Goal: Information Seeking & Learning: Check status

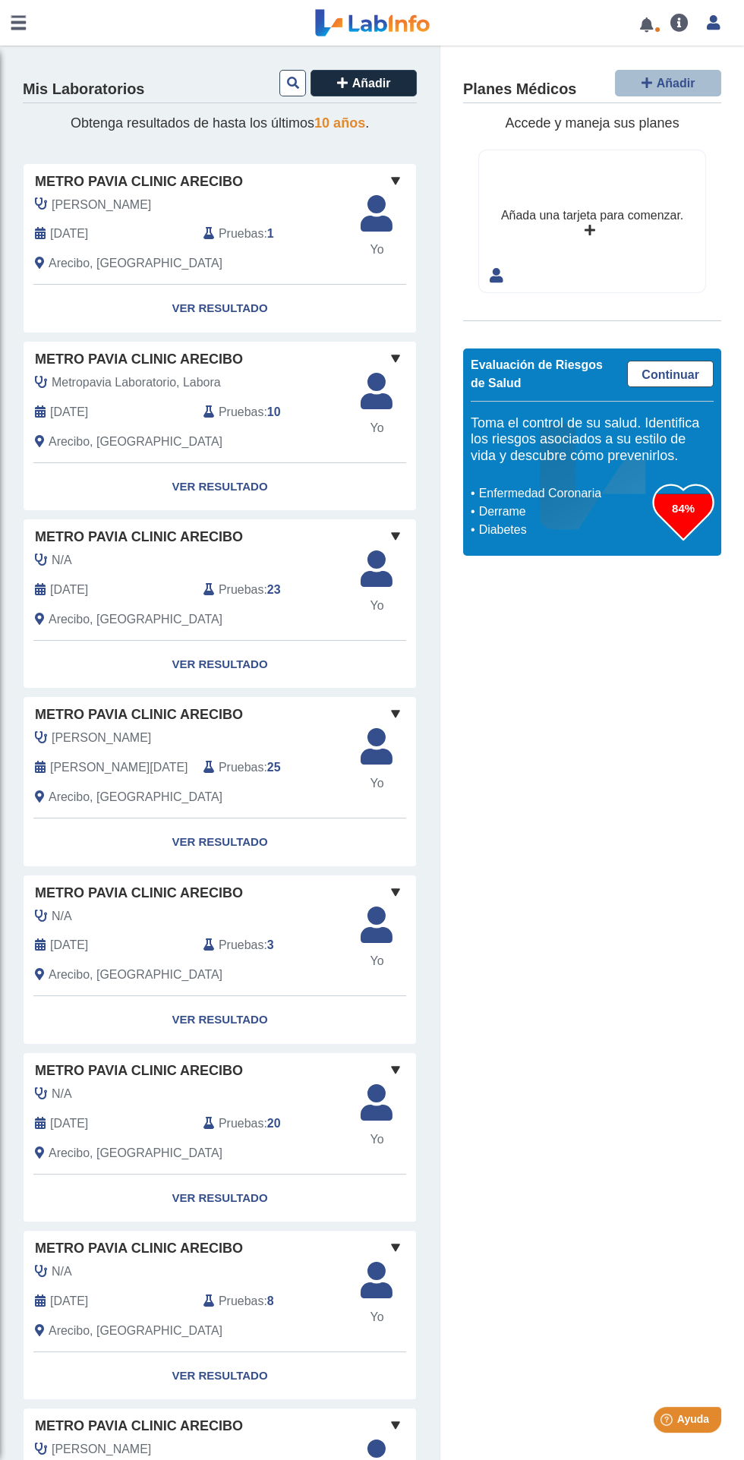
click at [557, 158] on div "Añada una tarjeta para comenzar." at bounding box center [592, 220] width 226 height 141
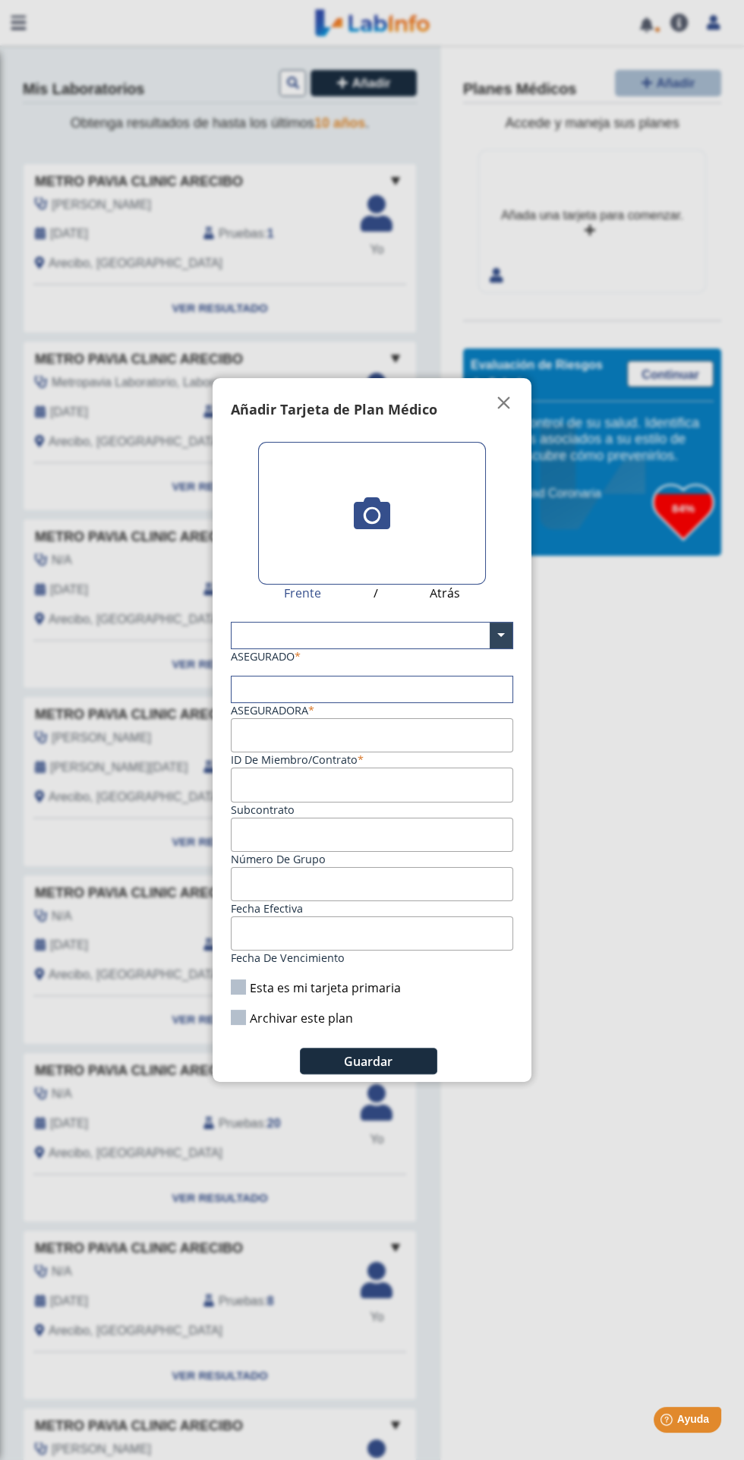
click at [623, 1143] on ngb-modal-window "Tarjetas Añadir Tarjeta de Plan Médico  My Cards Frente / Atrás ASEGURADO × As…" at bounding box center [372, 730] width 744 height 1460
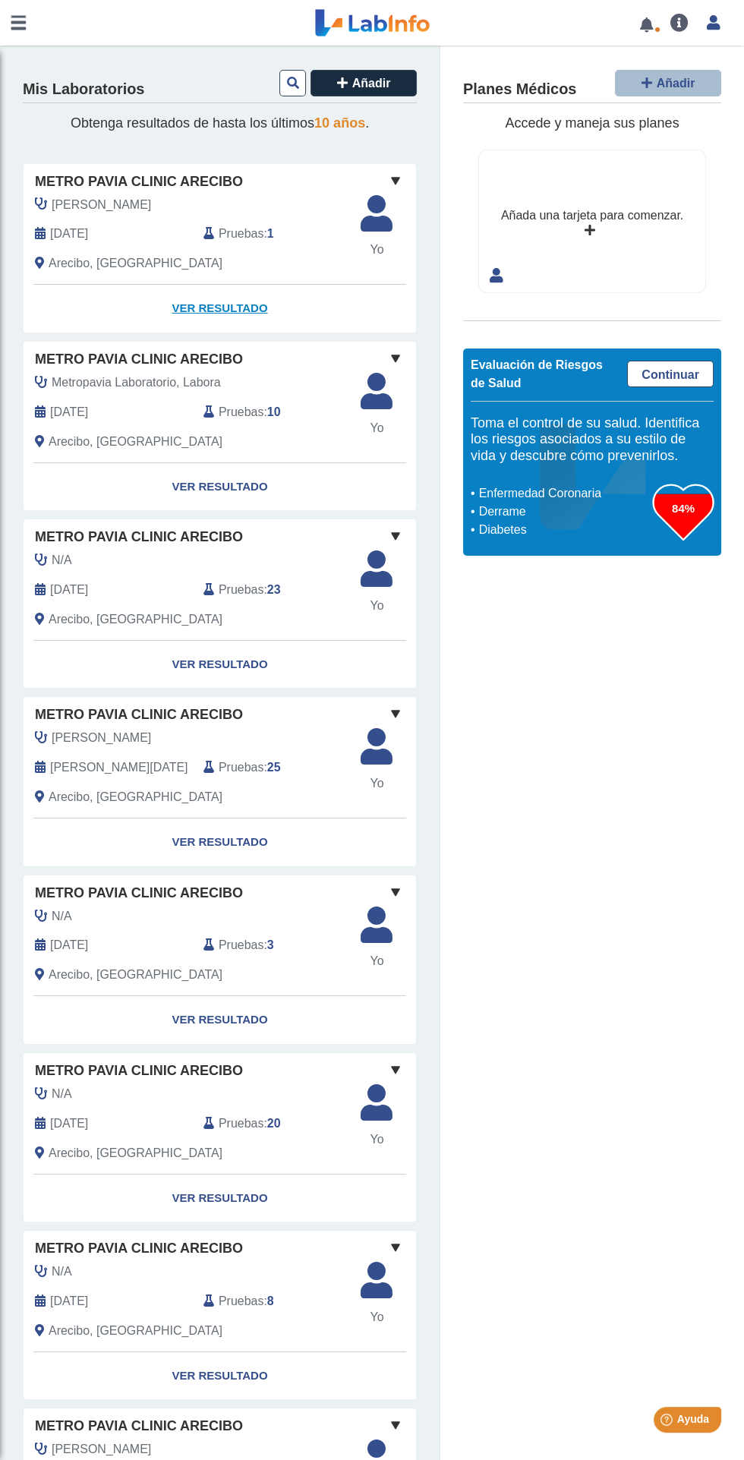
click at [220, 308] on link "Ver Resultado" at bounding box center [220, 309] width 393 height 48
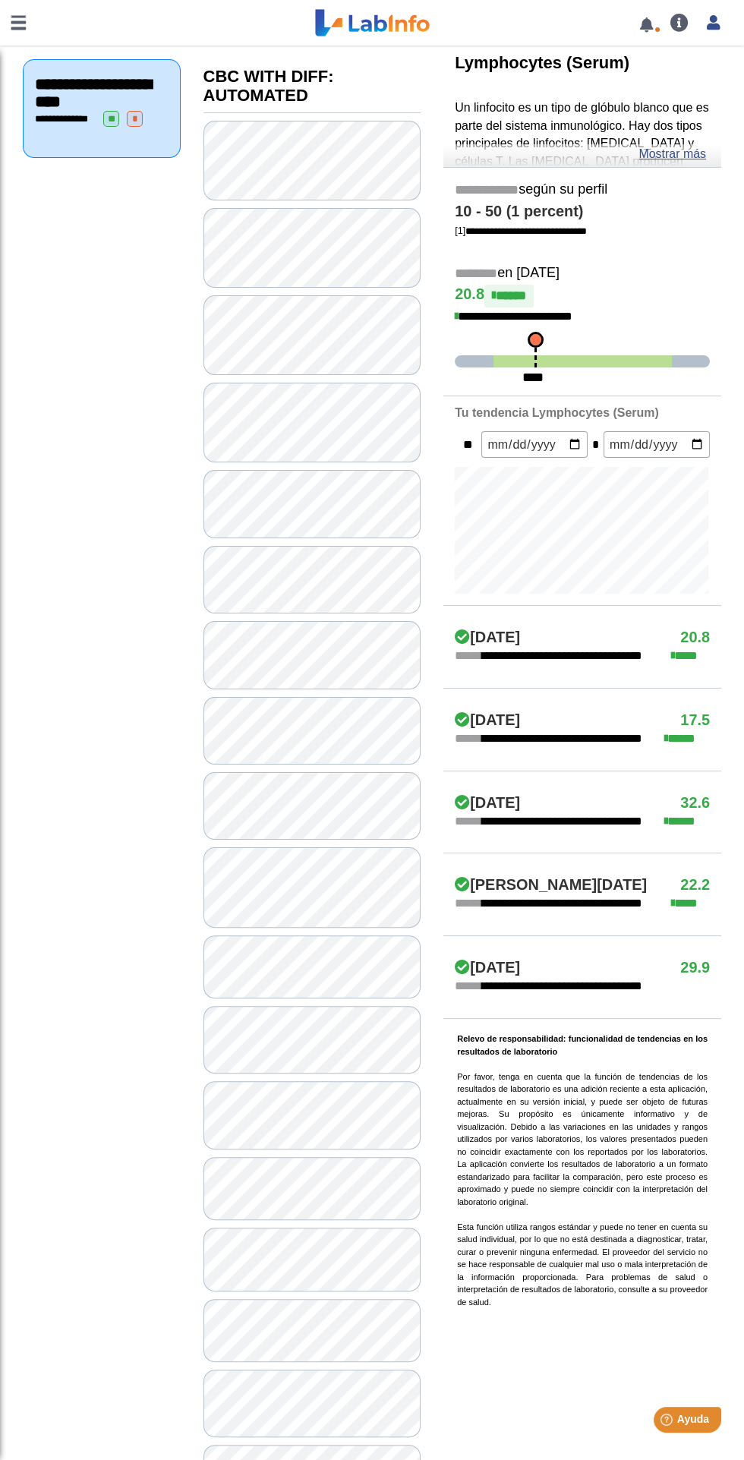
scroll to position [223, 0]
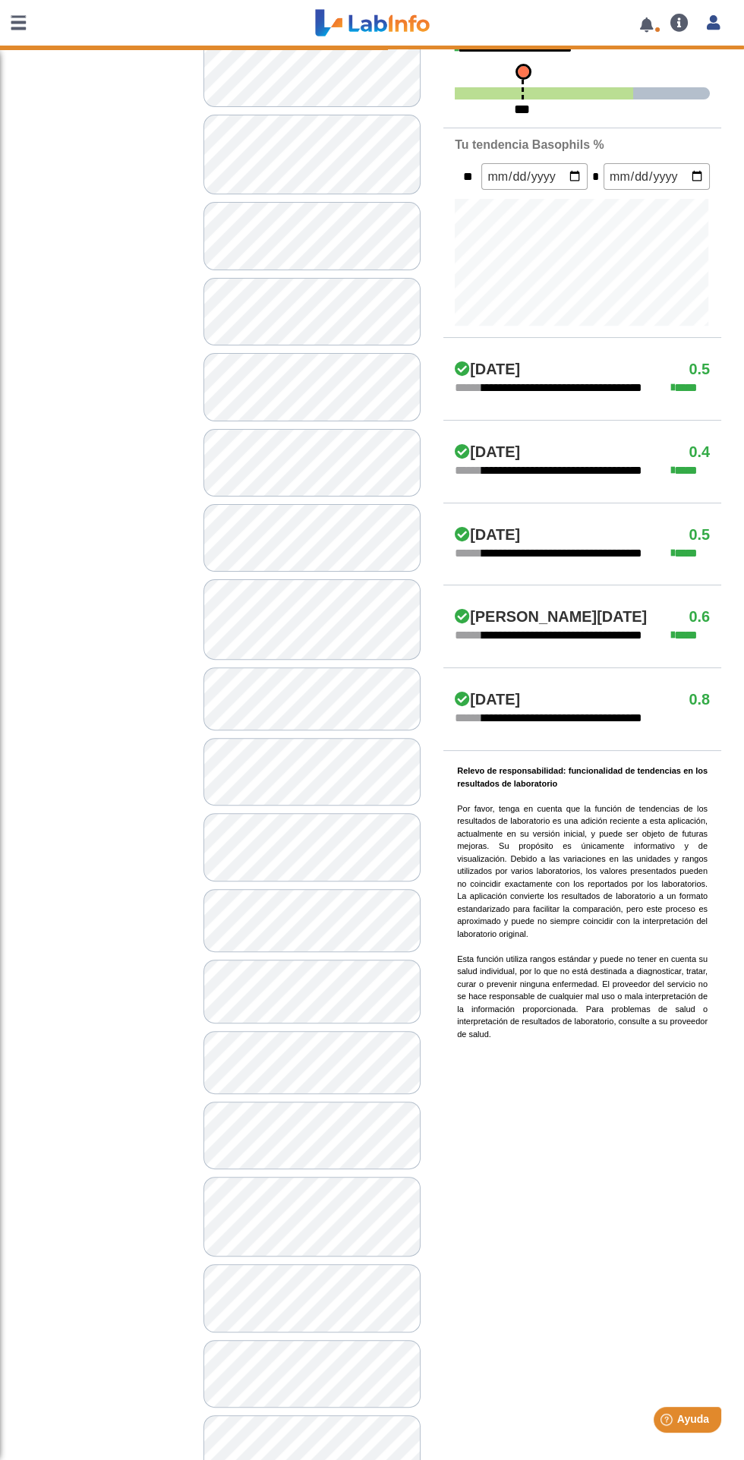
scroll to position [458, 0]
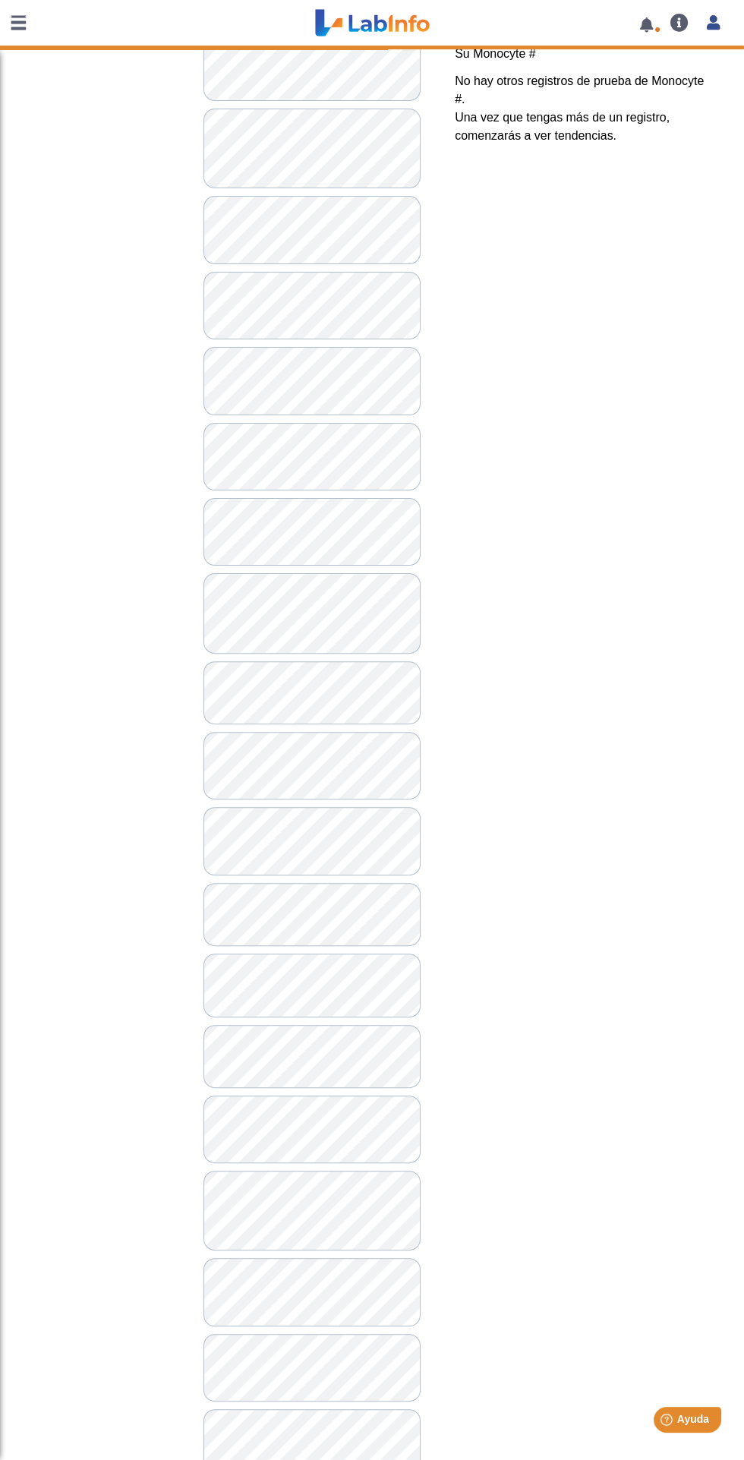
scroll to position [512, 0]
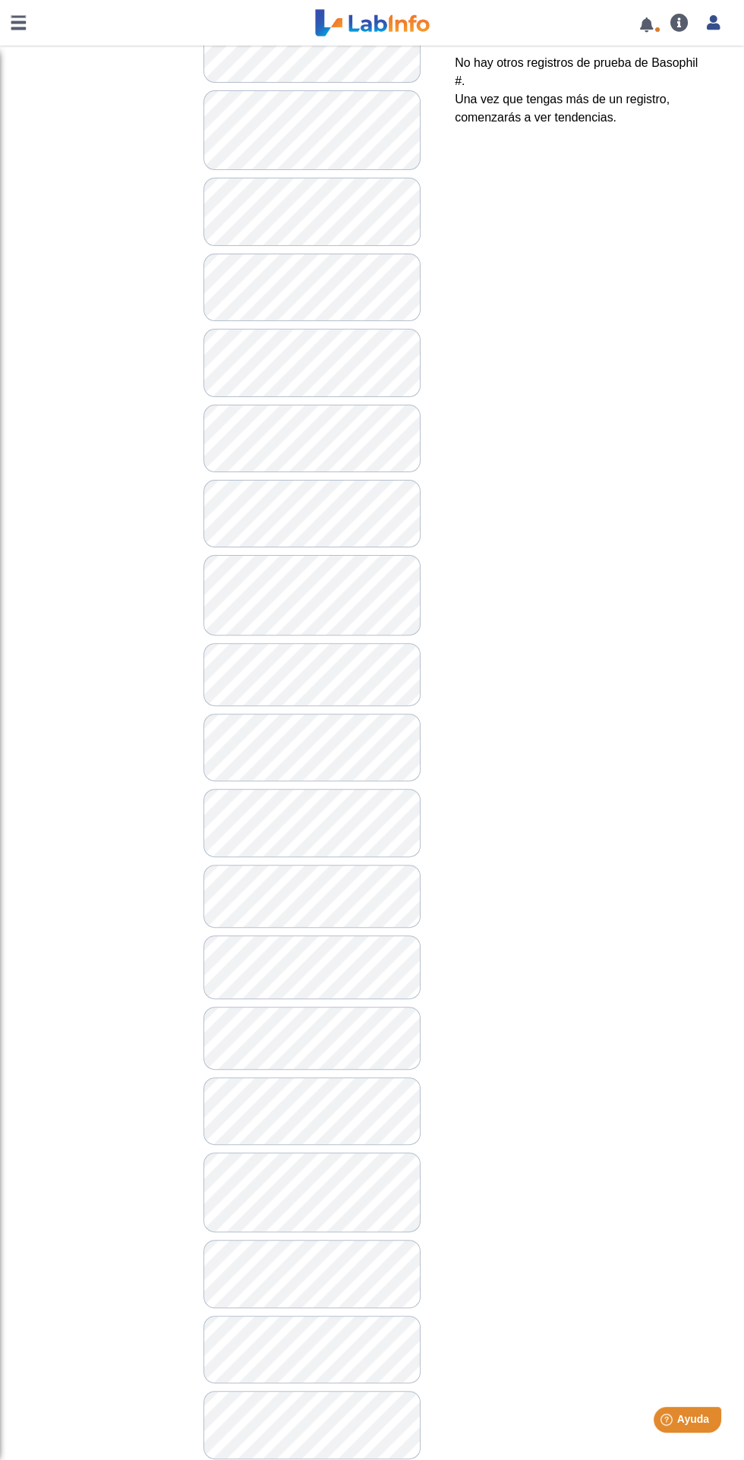
scroll to position [475, 0]
